Goal: Information Seeking & Learning: Learn about a topic

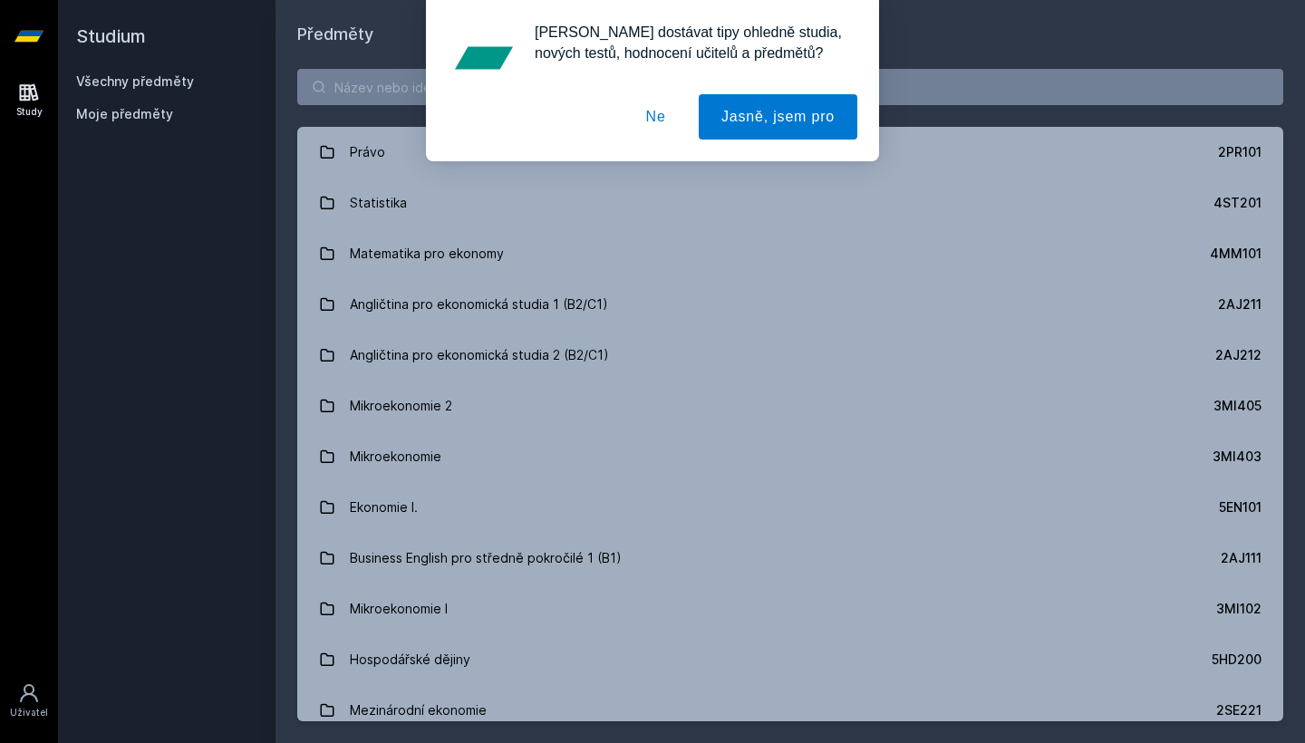
click at [373, 92] on div "[PERSON_NAME] dostávat tipy ohledně studia, nových testů, hodnocení učitelů a p…" at bounding box center [652, 80] width 1305 height 161
click at [653, 121] on button "Ne" at bounding box center [656, 116] width 65 height 45
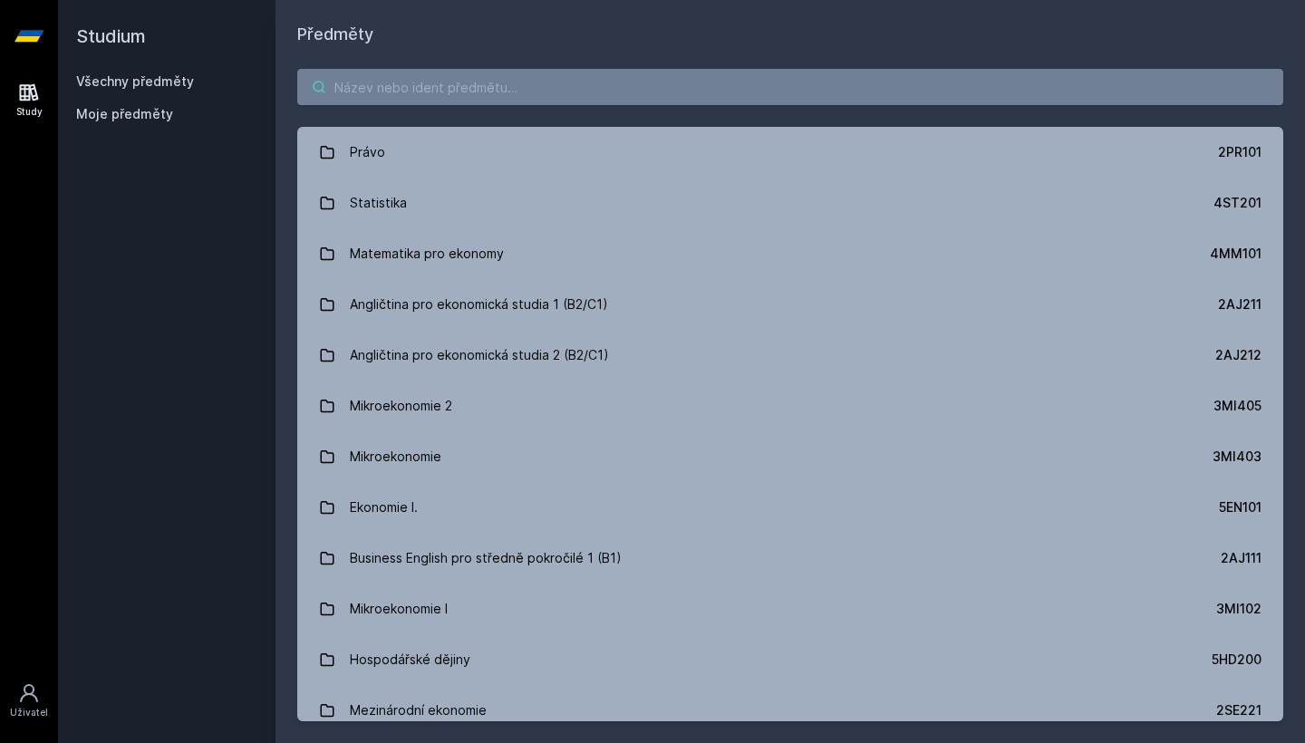
click at [602, 98] on input "search" at bounding box center [790, 87] width 986 height 36
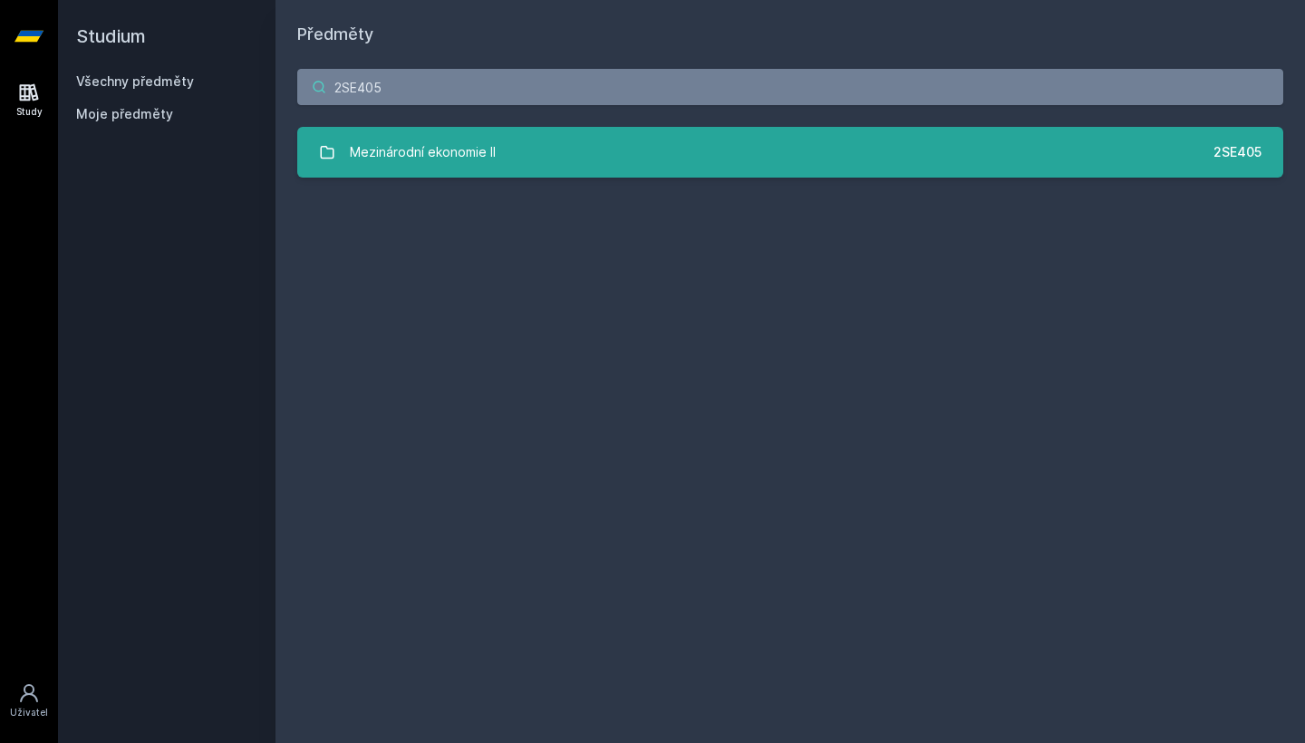
type input "2SE405"
click at [534, 161] on link "Mezinárodní ekonomie II 2SE405" at bounding box center [790, 152] width 986 height 51
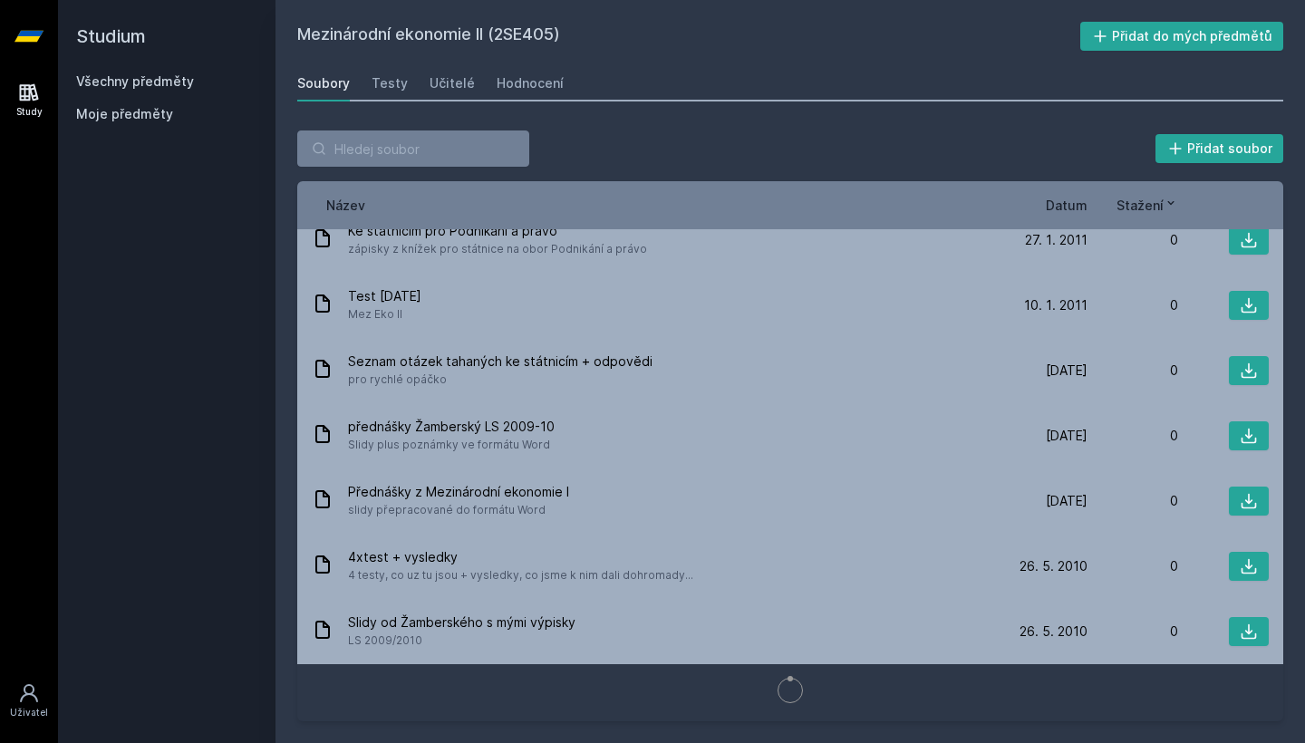
scroll to position [1559, 0]
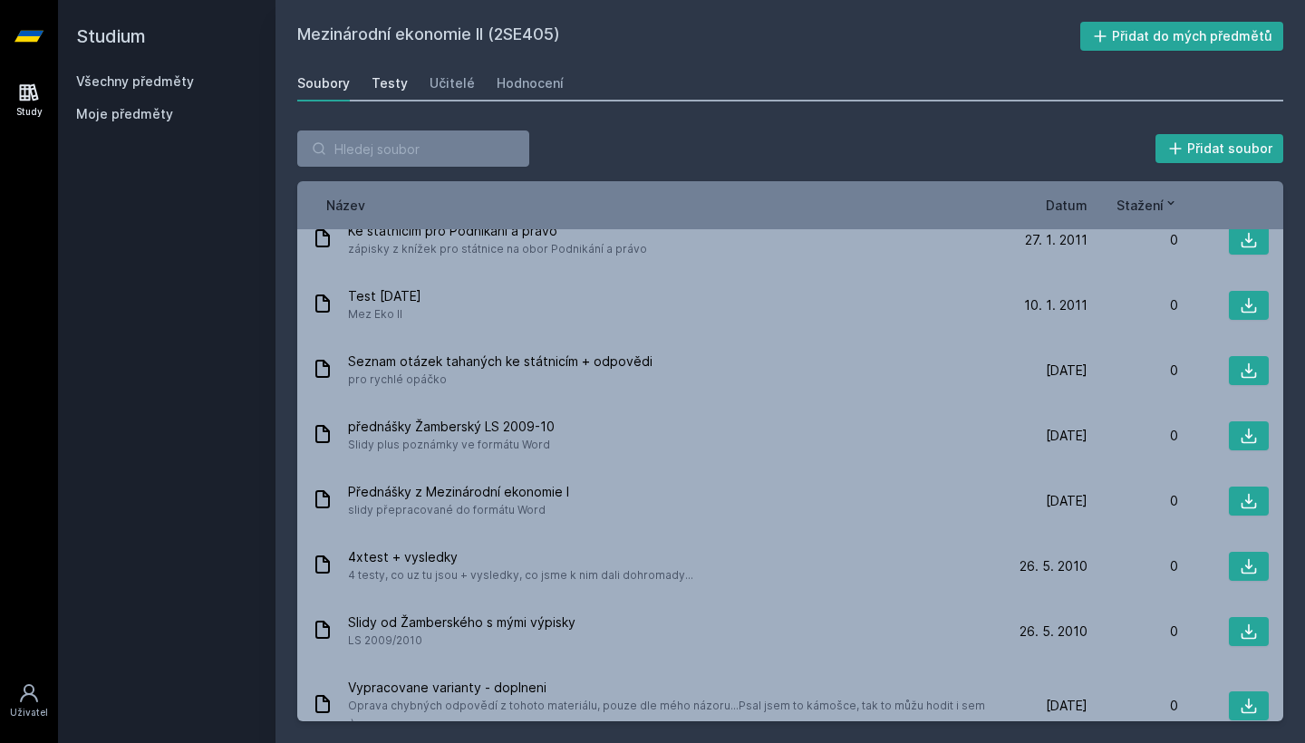
click at [390, 88] on div "Testy" at bounding box center [390, 83] width 36 height 18
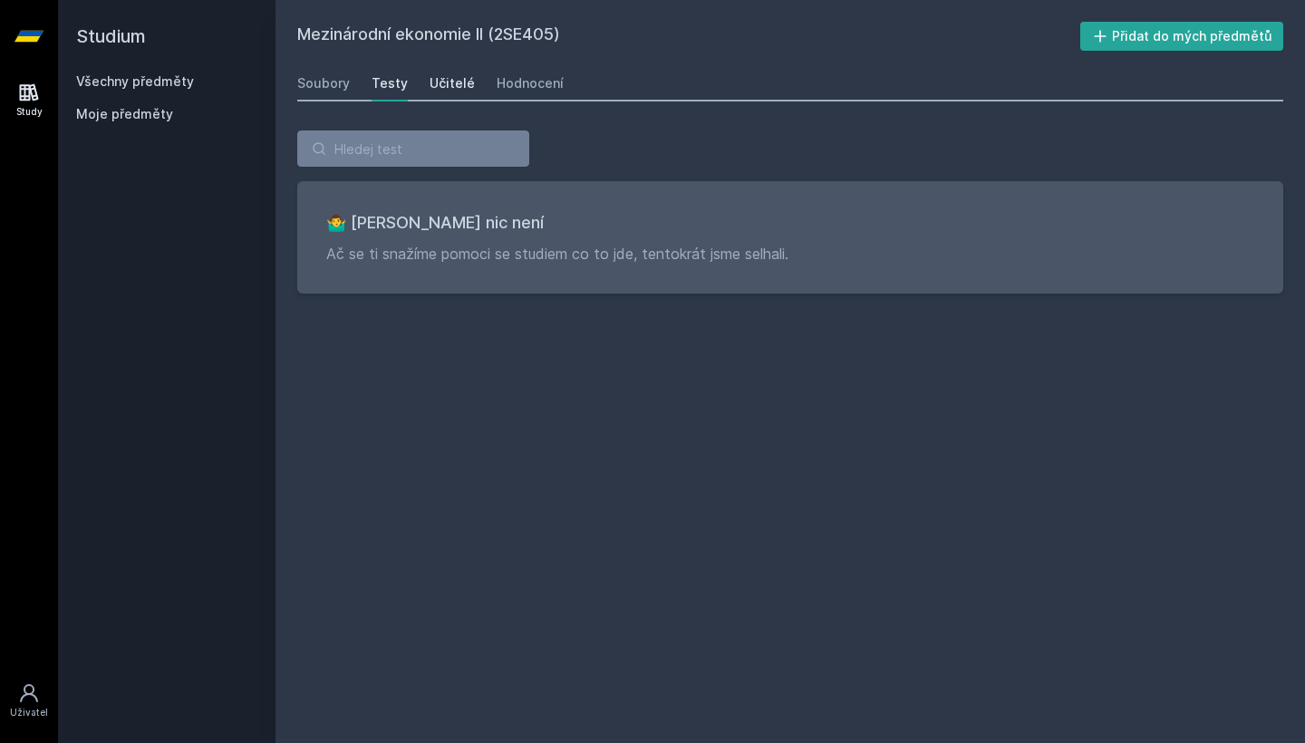
click at [444, 90] on div "Učitelé" at bounding box center [452, 83] width 45 height 18
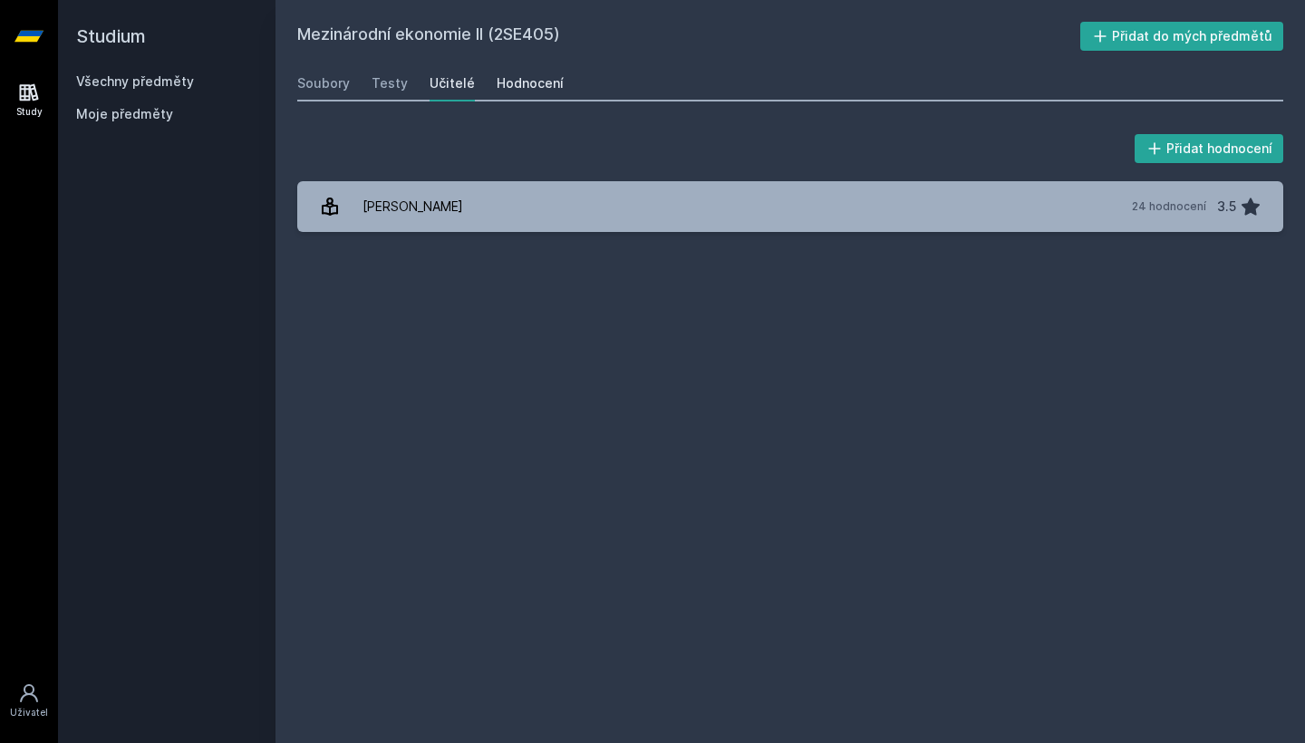
click at [503, 82] on div "Hodnocení" at bounding box center [530, 83] width 67 height 18
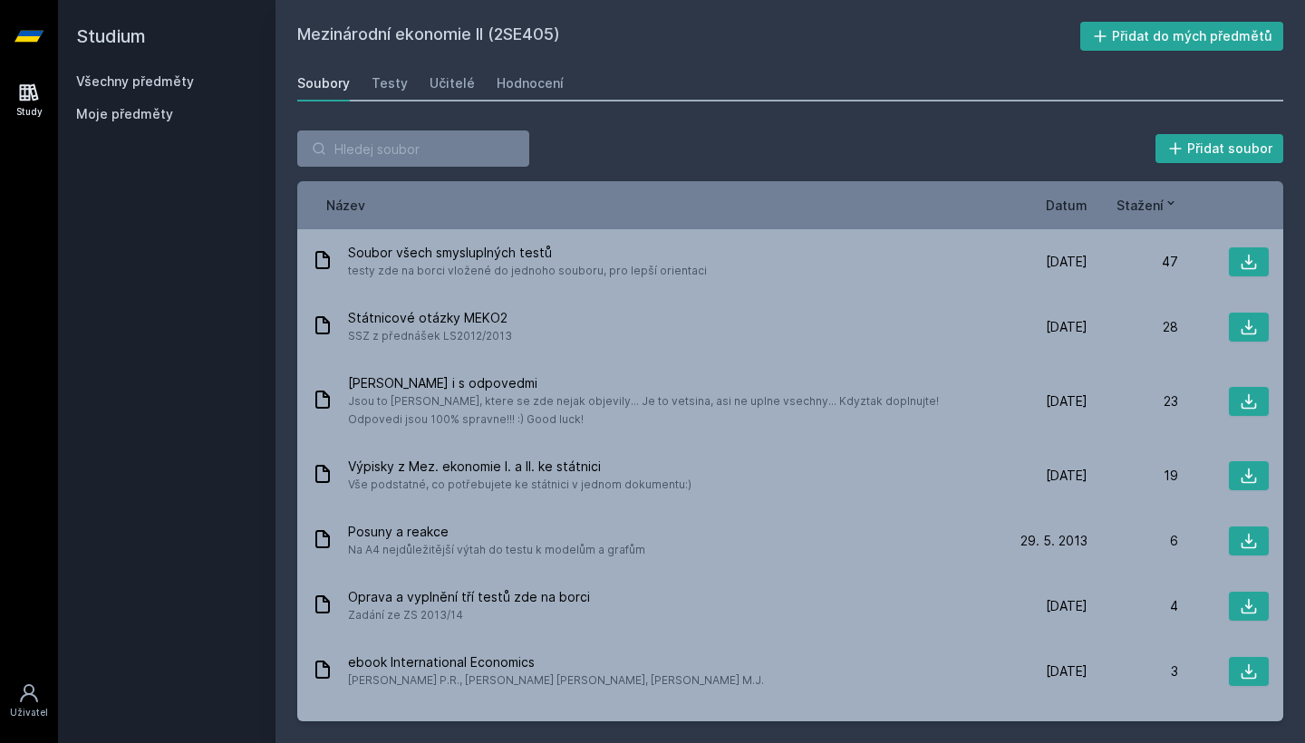
click at [89, 76] on link "Všechny předměty" at bounding box center [135, 80] width 118 height 15
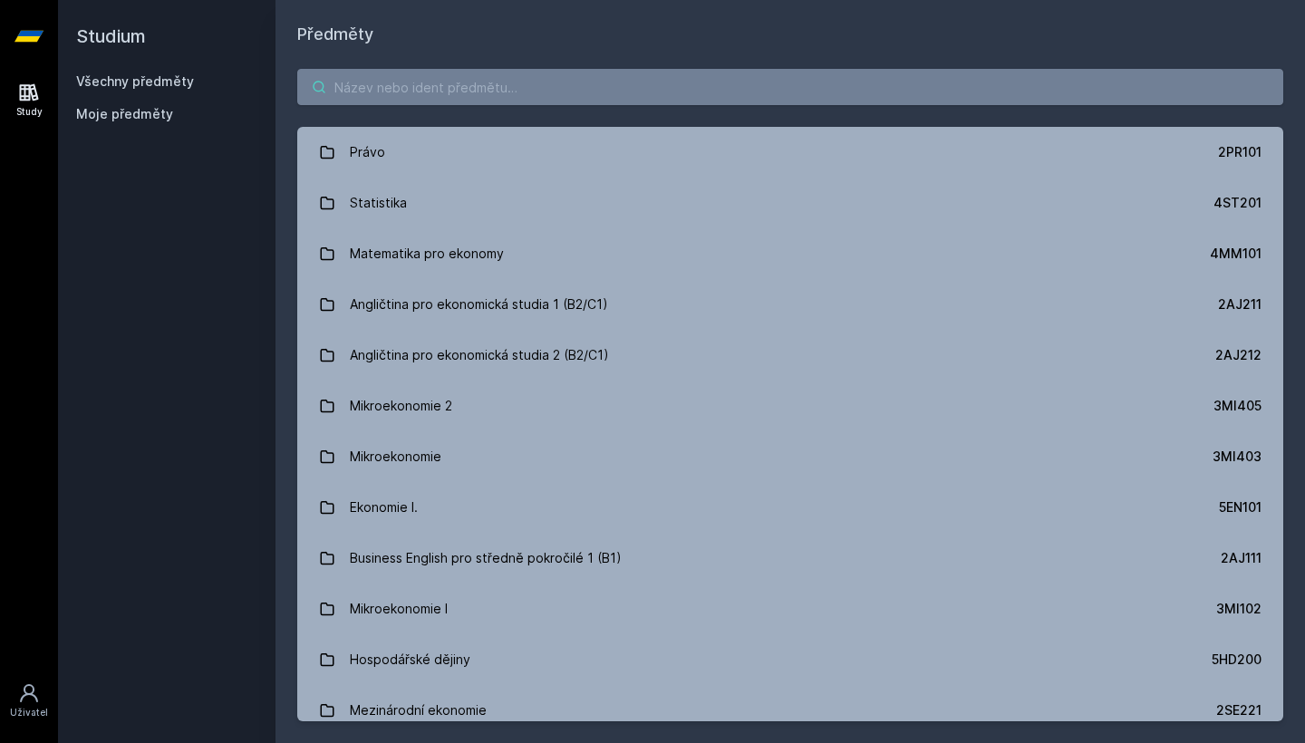
click at [422, 84] on input "search" at bounding box center [790, 87] width 986 height 36
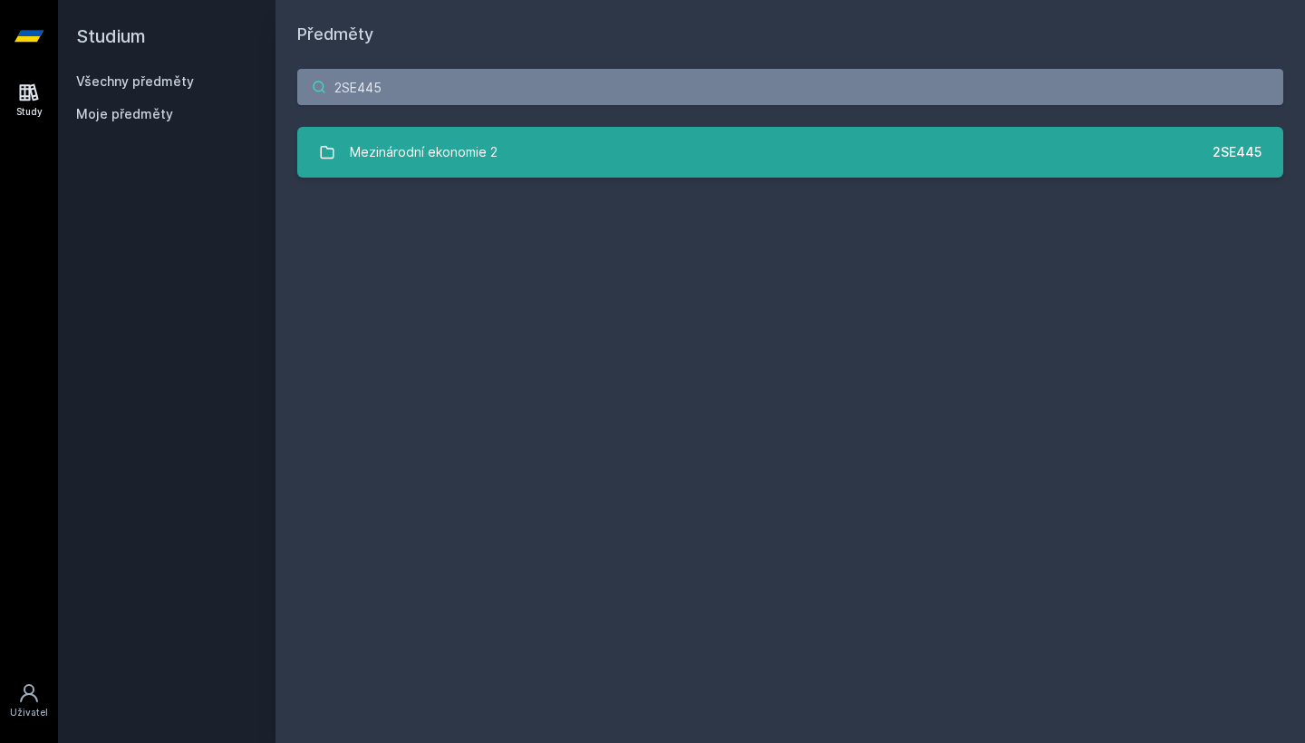
type input "2SE445"
click at [406, 158] on div "Mezinárodní ekonomie 2" at bounding box center [424, 152] width 148 height 36
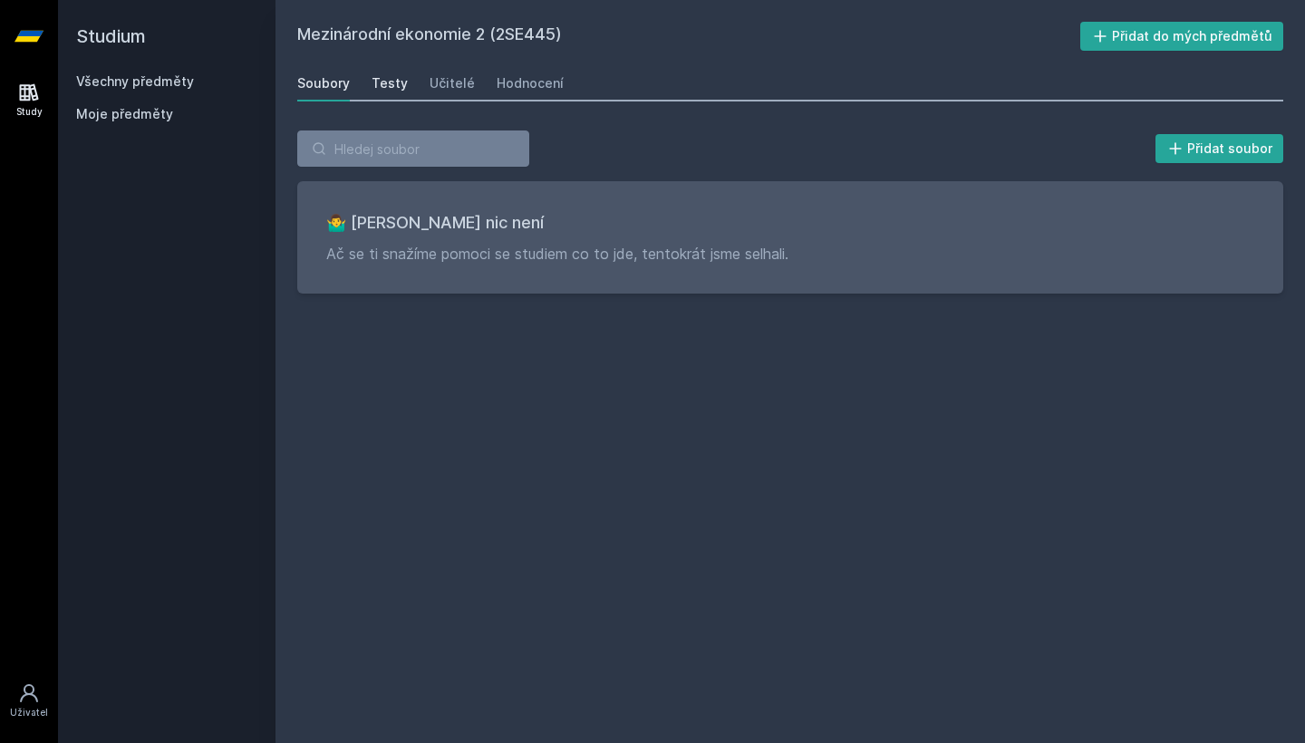
click at [392, 94] on link "Testy" at bounding box center [390, 83] width 36 height 36
click at [431, 82] on div "Učitelé" at bounding box center [452, 83] width 45 height 18
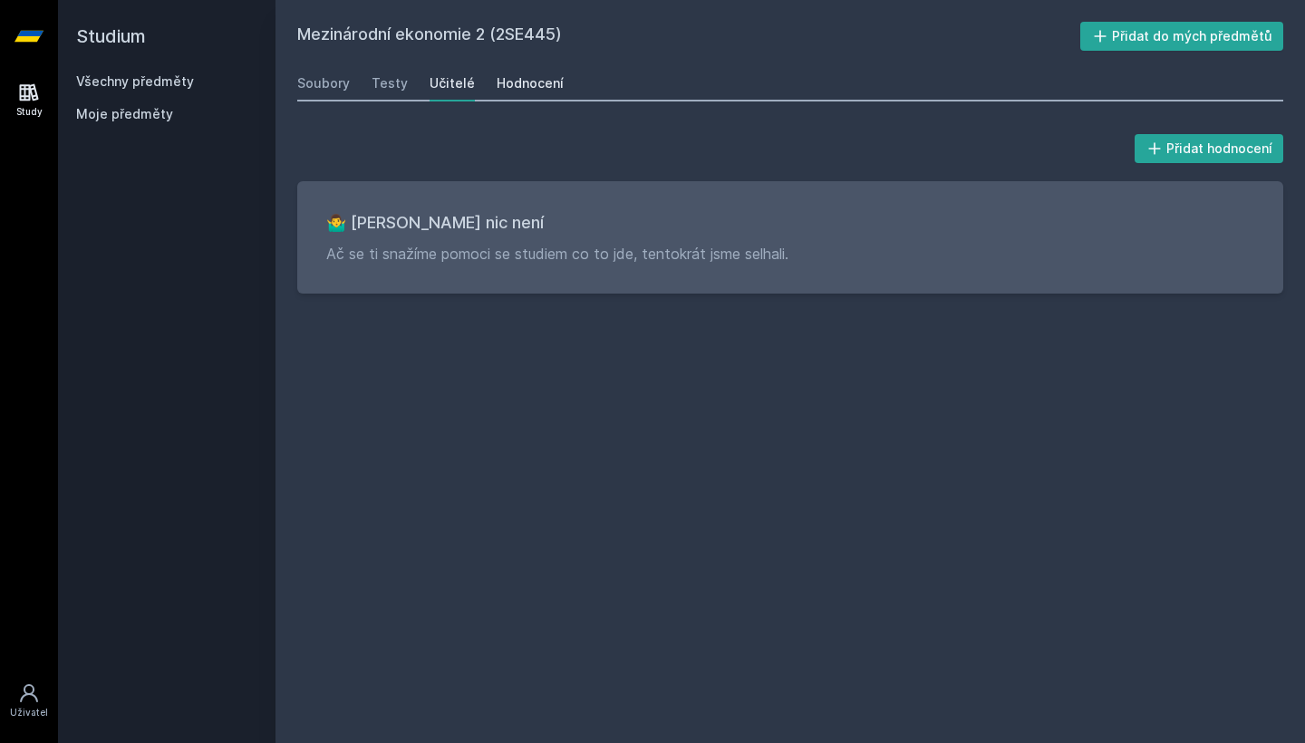
click at [504, 82] on div "Hodnocení" at bounding box center [530, 83] width 67 height 18
